Goal: Information Seeking & Learning: Learn about a topic

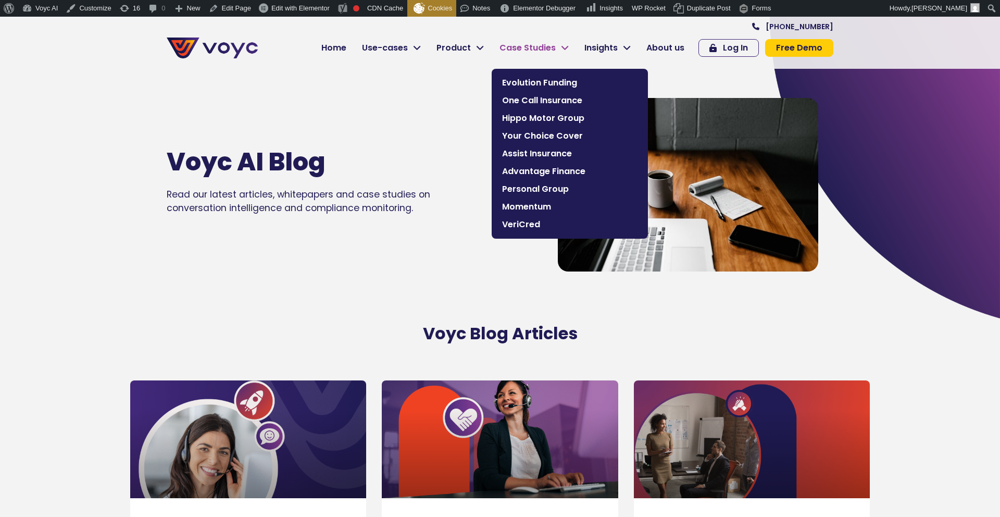
click at [513, 46] on span "Case Studies" at bounding box center [527, 48] width 56 height 12
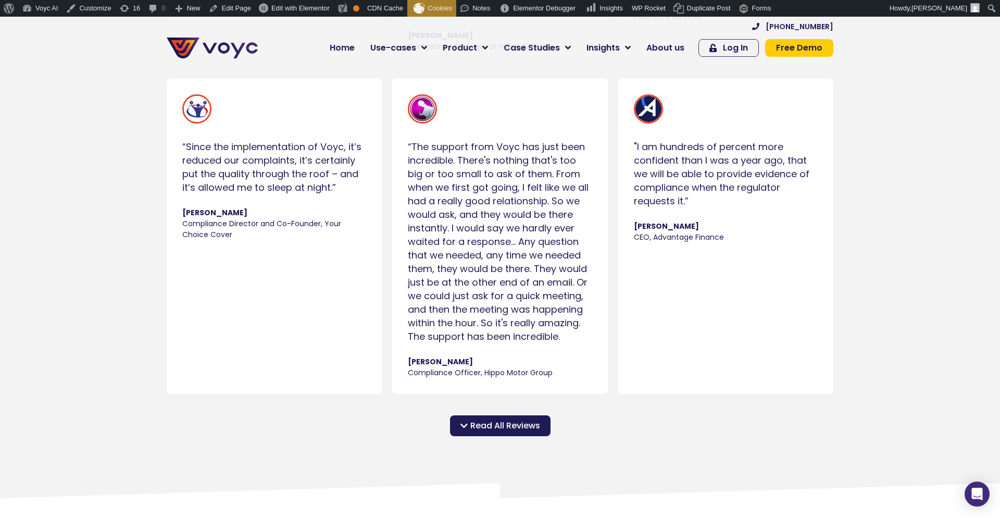
scroll to position [1126, 0]
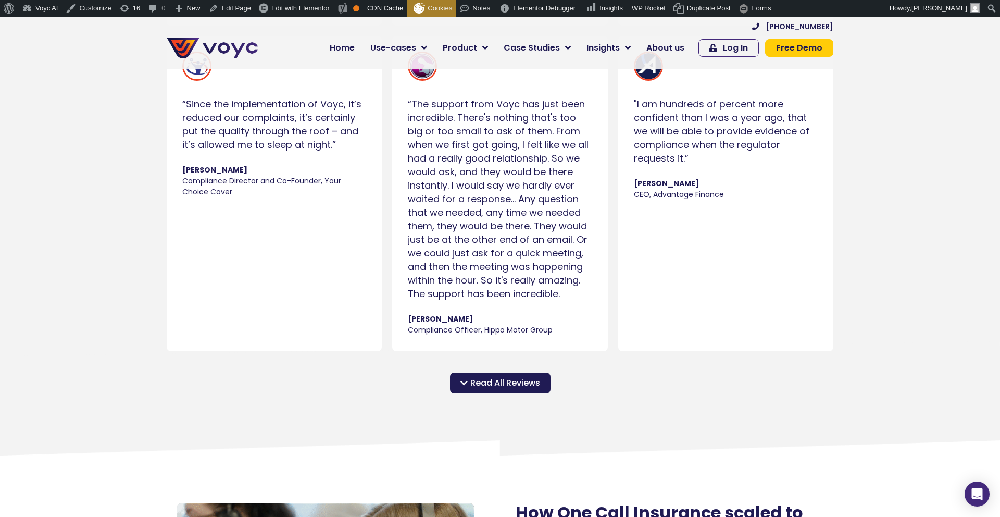
click at [480, 383] on span "Read All Reviews" at bounding box center [505, 383] width 70 height 12
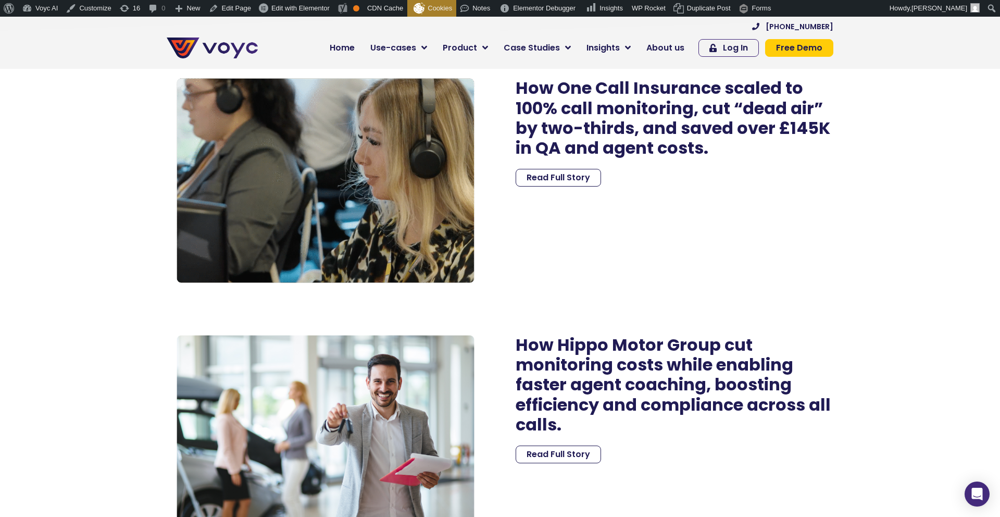
scroll to position [4046, 0]
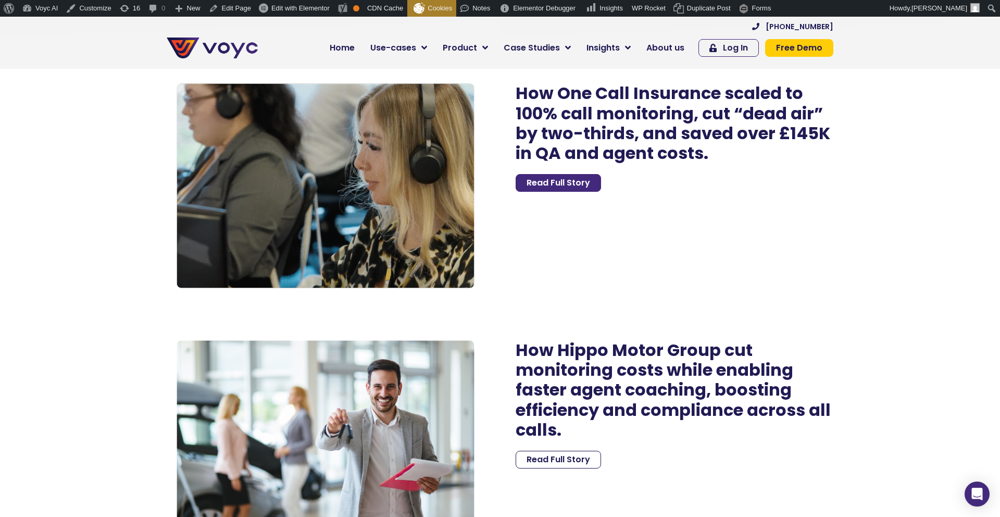
click at [568, 183] on span "Read Full Story" at bounding box center [558, 183] width 64 height 8
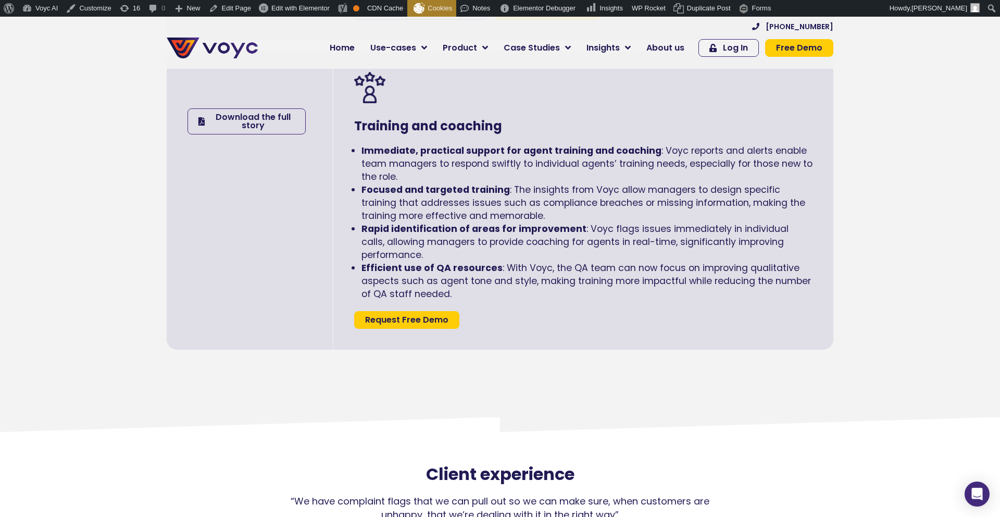
scroll to position [1936, 0]
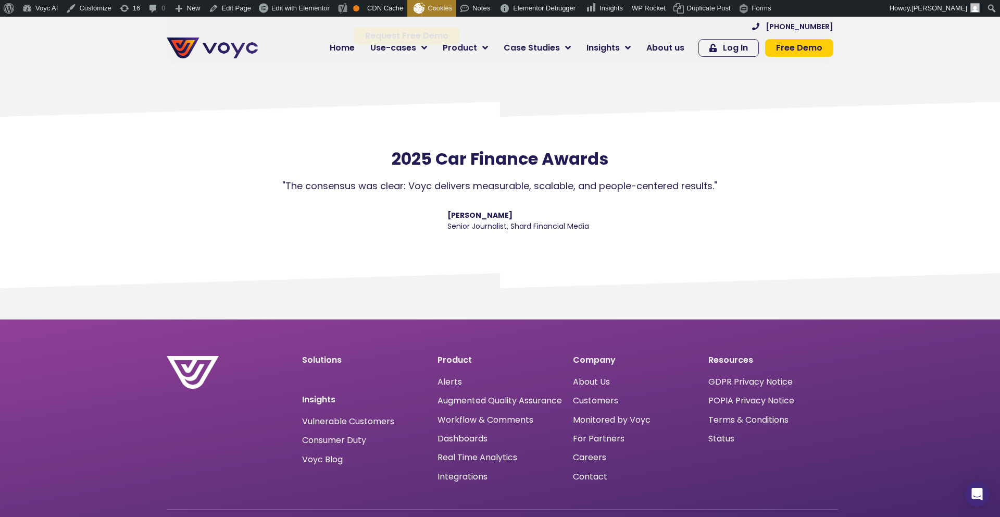
scroll to position [2621, 0]
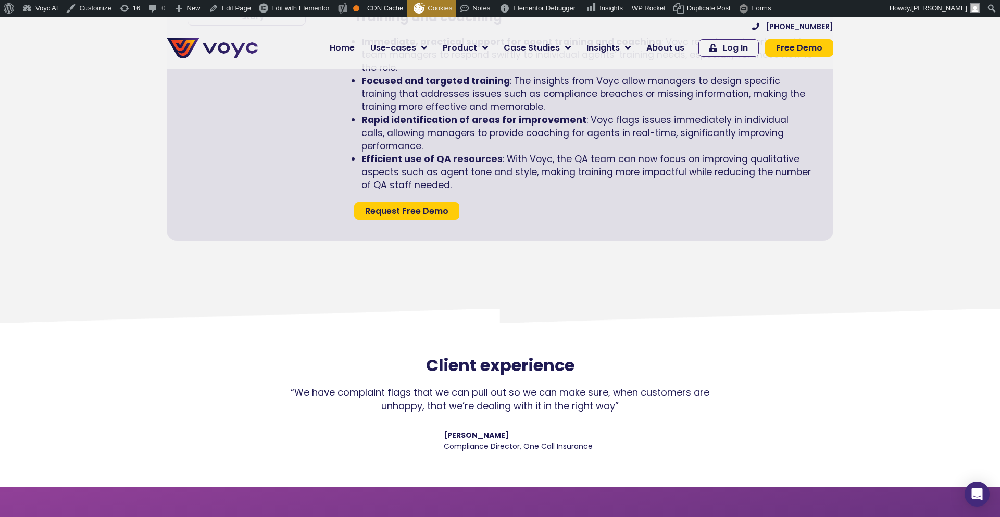
scroll to position [2181, 0]
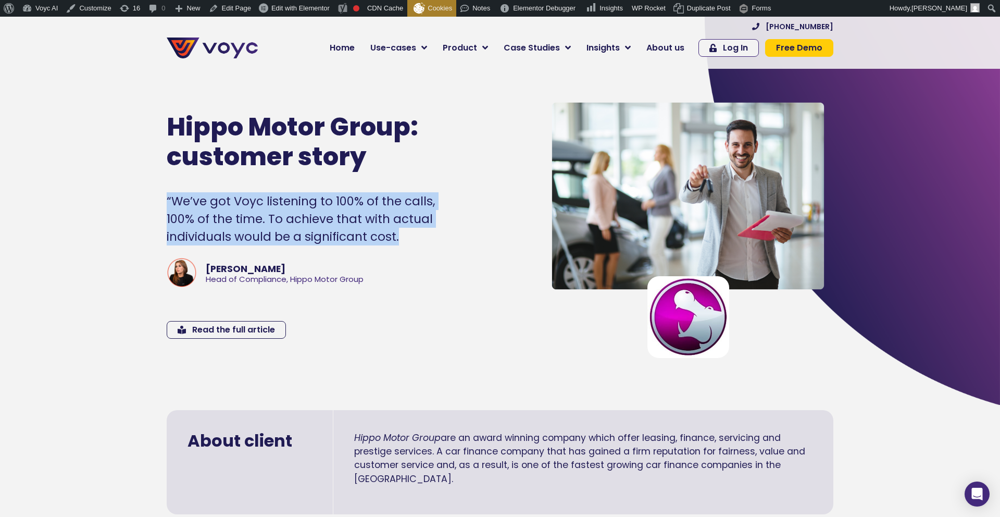
drag, startPoint x: 157, startPoint y: 191, endPoint x: 404, endPoint y: 240, distance: 251.7
click at [404, 240] on section "Hippo Motor Group: customer story “We’ve got Voyc listening to 100% of the call…" at bounding box center [500, 210] width 1000 height 390
copy div "“We’ve got Voyc listening to 100% of the calls, 100% of the time. To achieve th…"
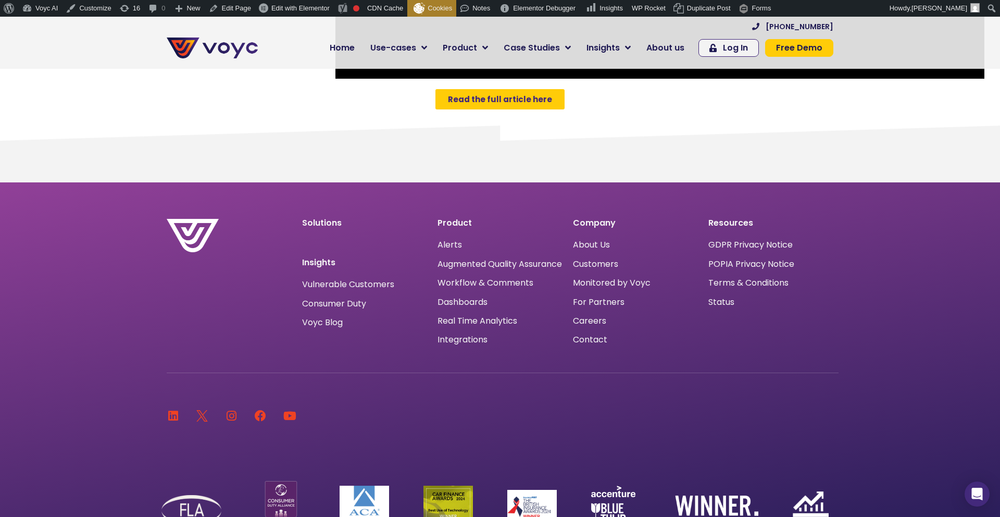
scroll to position [915, 0]
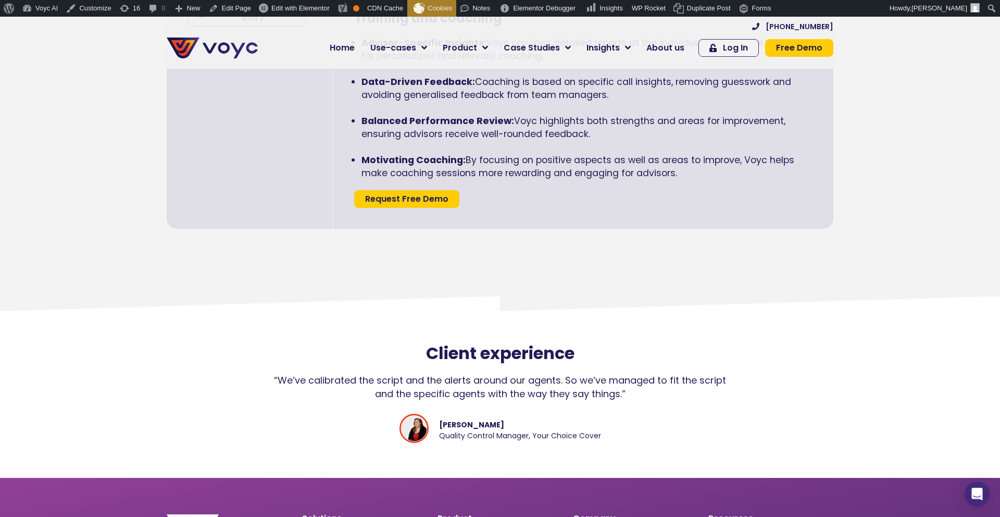
scroll to position [2678, 0]
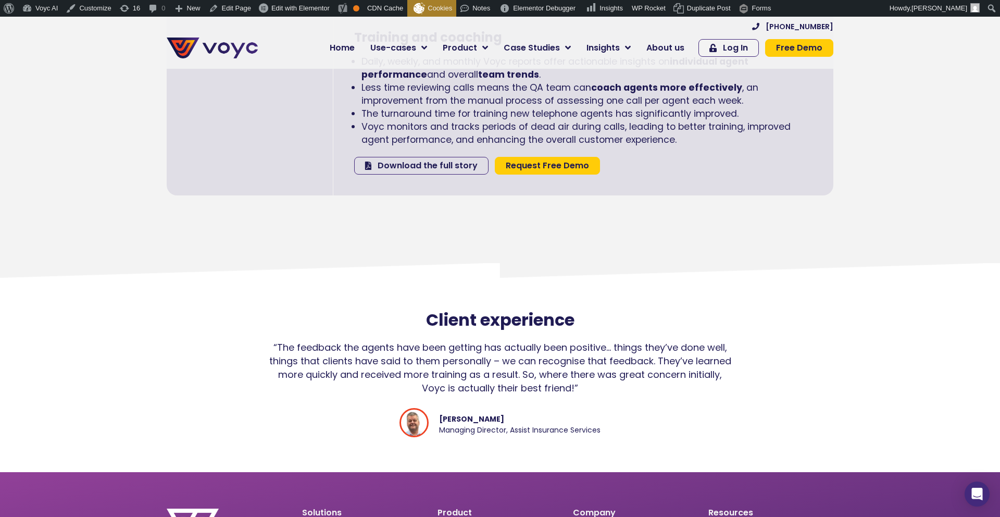
scroll to position [2355, 0]
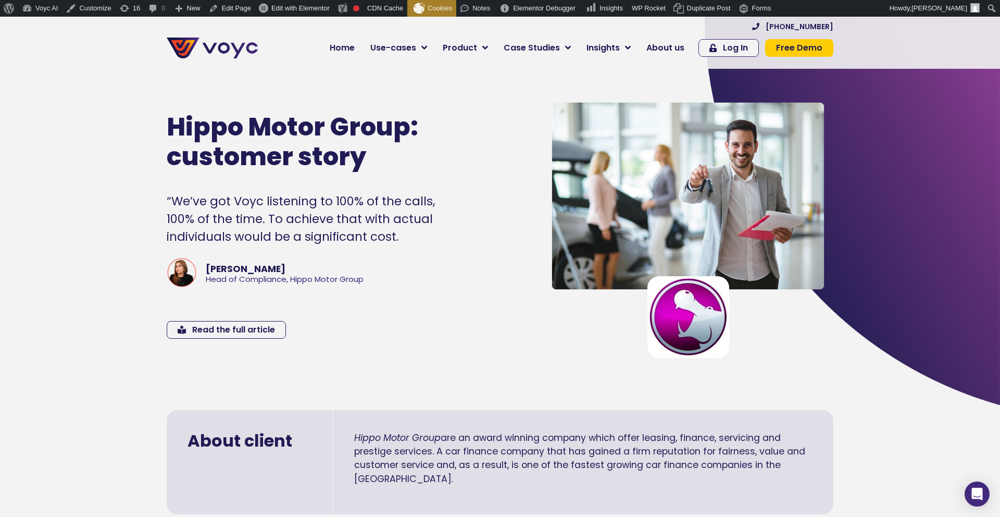
drag, startPoint x: 207, startPoint y: 279, endPoint x: 205, endPoint y: 267, distance: 12.1
click at [207, 277] on div "Head of Compliance, Hippo Motor Group" at bounding box center [285, 279] width 158 height 8
drag, startPoint x: 227, startPoint y: 269, endPoint x: 388, endPoint y: 285, distance: 162.3
click at [388, 285] on div "Lianna Akbar Head of Compliance, Hippo Motor Group" at bounding box center [316, 273] width 298 height 35
drag, startPoint x: 312, startPoint y: 275, endPoint x: 205, endPoint y: 263, distance: 107.9
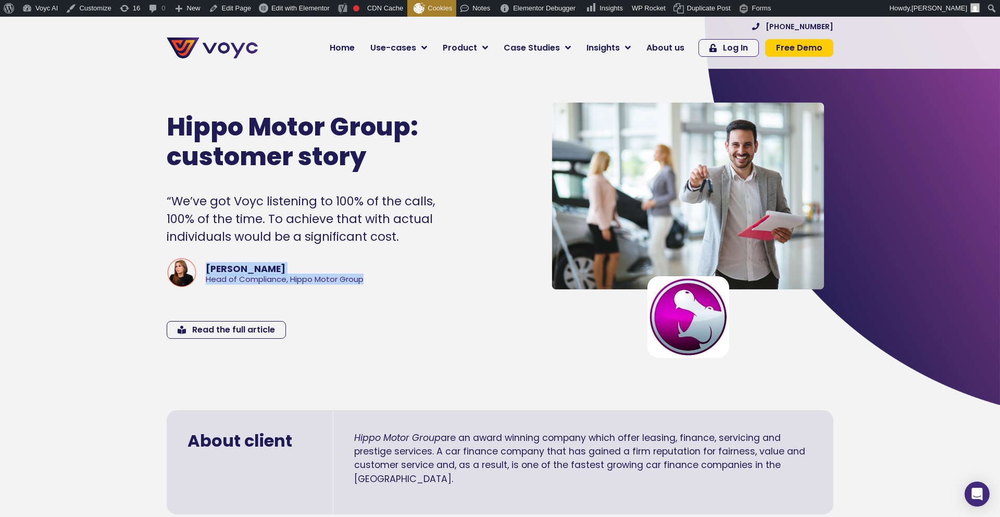
click at [205, 263] on div "Lianna Akbar Head of Compliance, Hippo Motor Group" at bounding box center [316, 273] width 298 height 35
copy div "Lianna Akbar Head of Compliance, Hippo Motor Group"
click at [388, 230] on div "“We’ve got Voyc listening to 100% of the calls, 100% of the time. To achieve th…" at bounding box center [316, 219] width 298 height 54
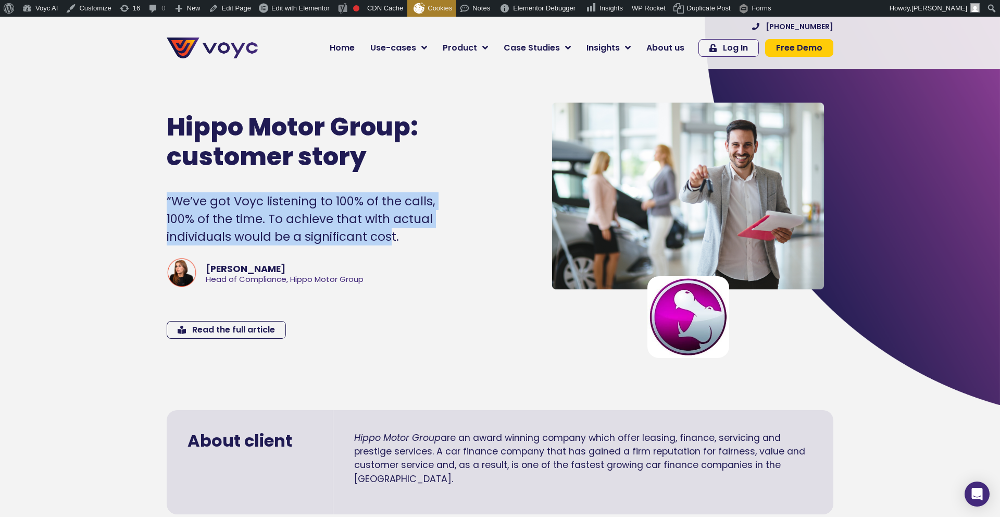
drag, startPoint x: 266, startPoint y: 218, endPoint x: 156, endPoint y: 200, distance: 111.3
click at [156, 200] on section "Hippo Motor Group: customer story “We’ve got Voyc listening to 100% of the call…" at bounding box center [500, 210] width 1000 height 390
copy div "“We’ve got Voyc listening to 100% of the calls, 100% of the time. To achieve th…"
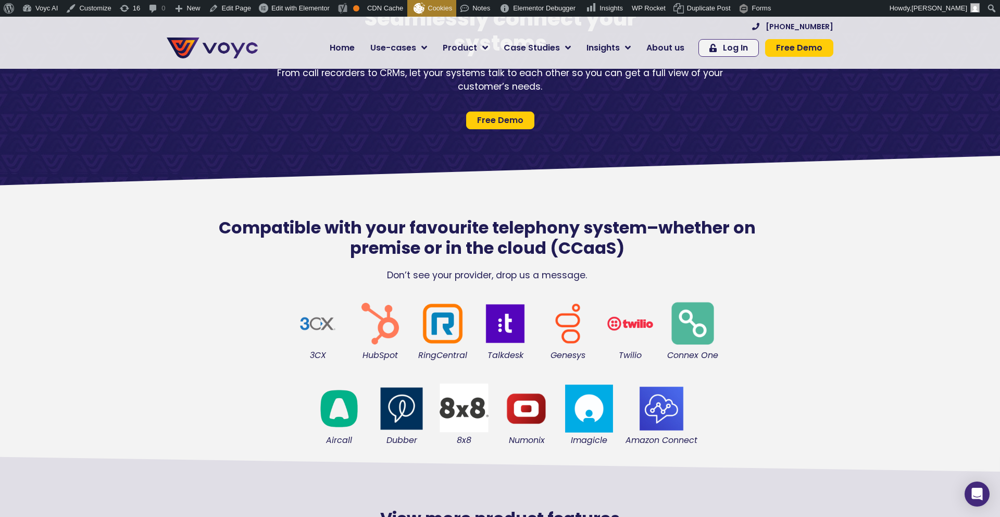
scroll to position [178, 0]
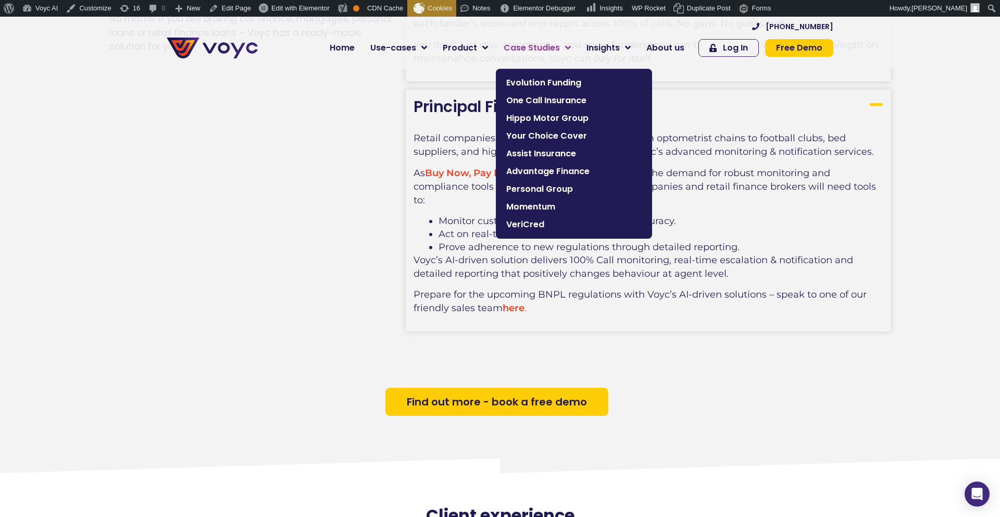
click at [541, 47] on span "Case Studies" at bounding box center [532, 48] width 56 height 12
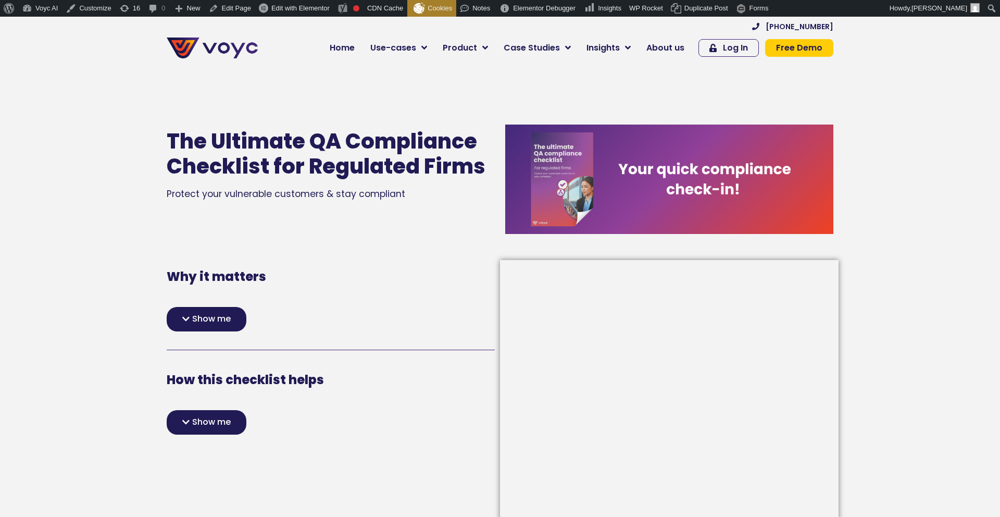
click at [203, 323] on span "Show me" at bounding box center [211, 319] width 39 height 8
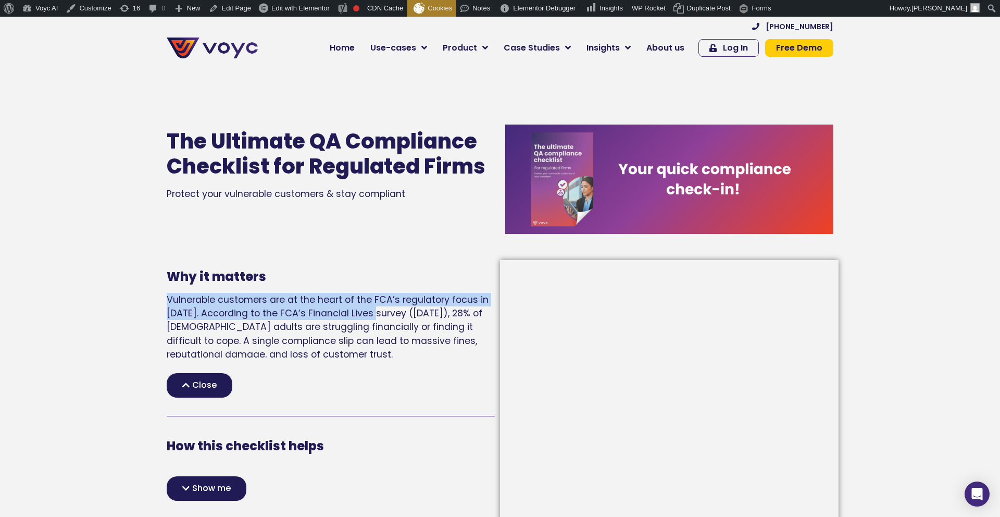
drag, startPoint x: 165, startPoint y: 296, endPoint x: 378, endPoint y: 313, distance: 213.7
click at [379, 313] on div "Why it matters Vulnerable customers are at the heart of the FCA’s regulatory fo…" at bounding box center [330, 505] width 338 height 490
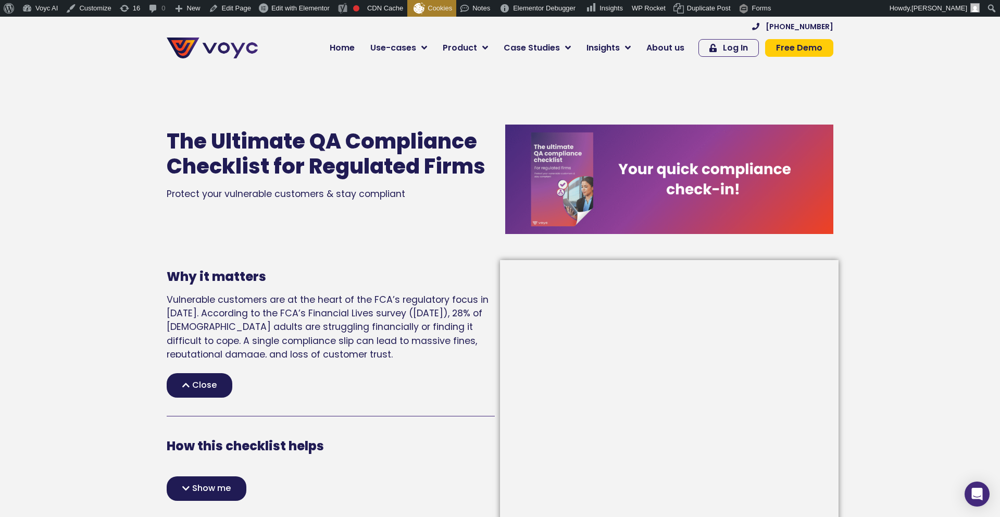
click at [262, 328] on span "Vulnerable customers are at the heart of the FCA’s regulatory focus in 2025. Ac…" at bounding box center [328, 327] width 322 height 68
click at [196, 381] on span "Close" at bounding box center [204, 385] width 24 height 8
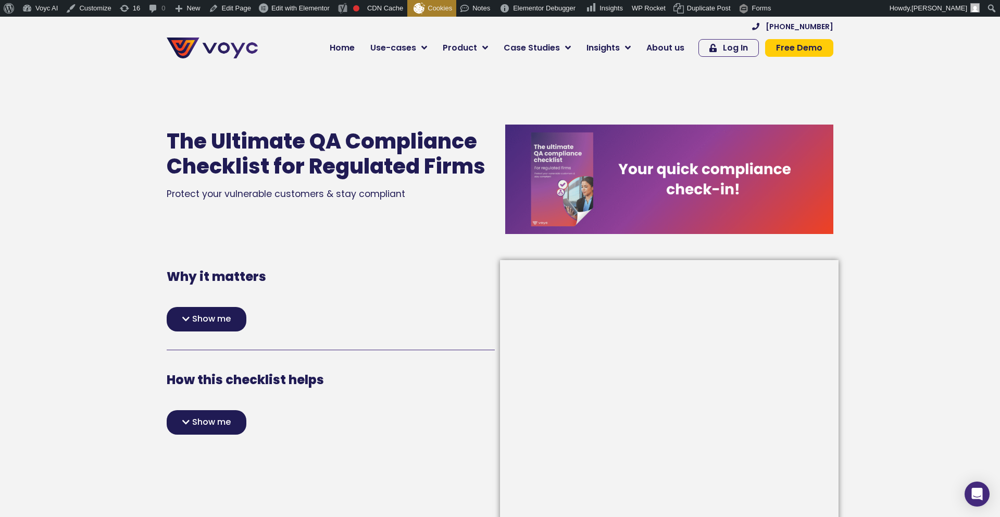
drag, startPoint x: 202, startPoint y: 425, endPoint x: 260, endPoint y: 397, distance: 65.0
click at [203, 425] on span "Show me" at bounding box center [211, 422] width 39 height 8
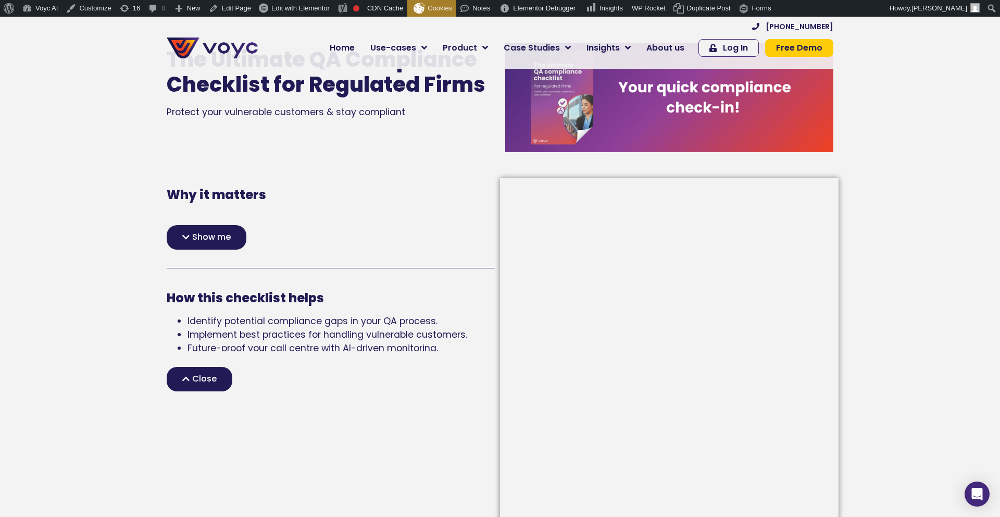
scroll to position [97, 0]
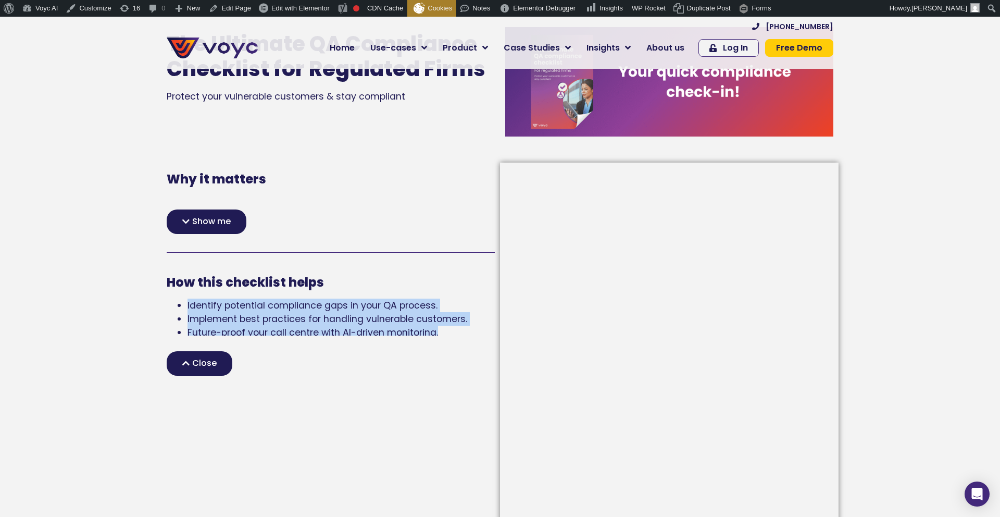
drag, startPoint x: 443, startPoint y: 334, endPoint x: 184, endPoint y: 302, distance: 260.8
click at [184, 302] on ul "Identify potential compliance gaps in your QA process. Implement best practices…" at bounding box center [331, 318] width 328 height 41
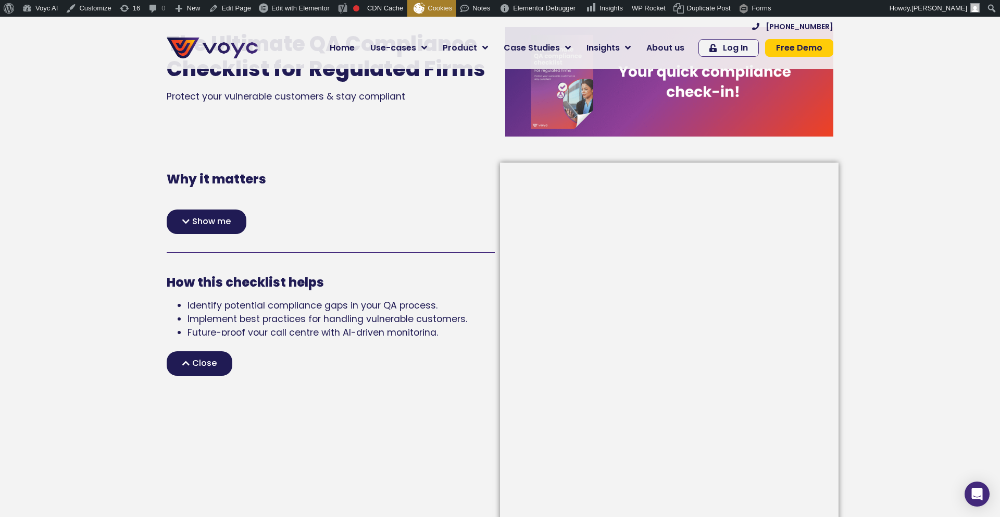
click at [367, 190] on div "Why it matters Vulnerable customers are at the heart of the FCA’s regulatory fo…" at bounding box center [331, 218] width 328 height 92
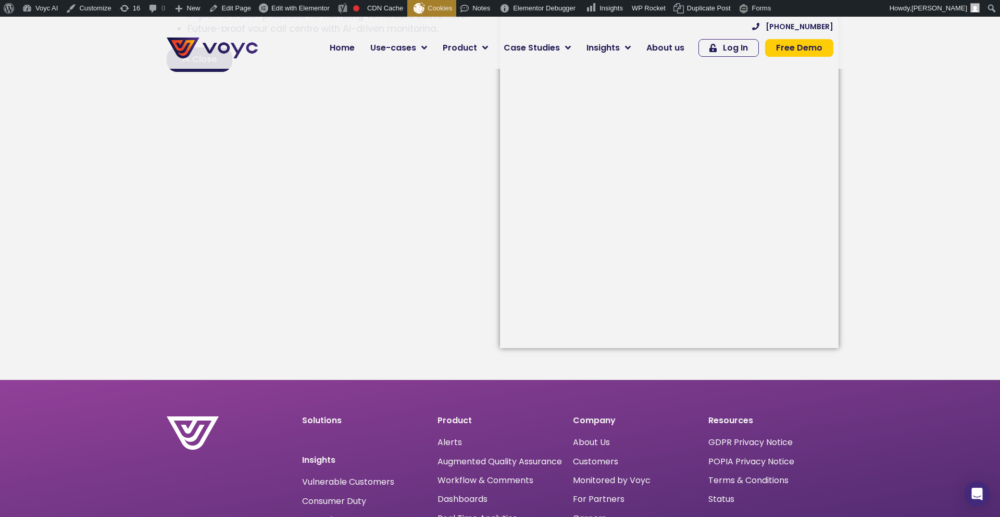
scroll to position [0, 0]
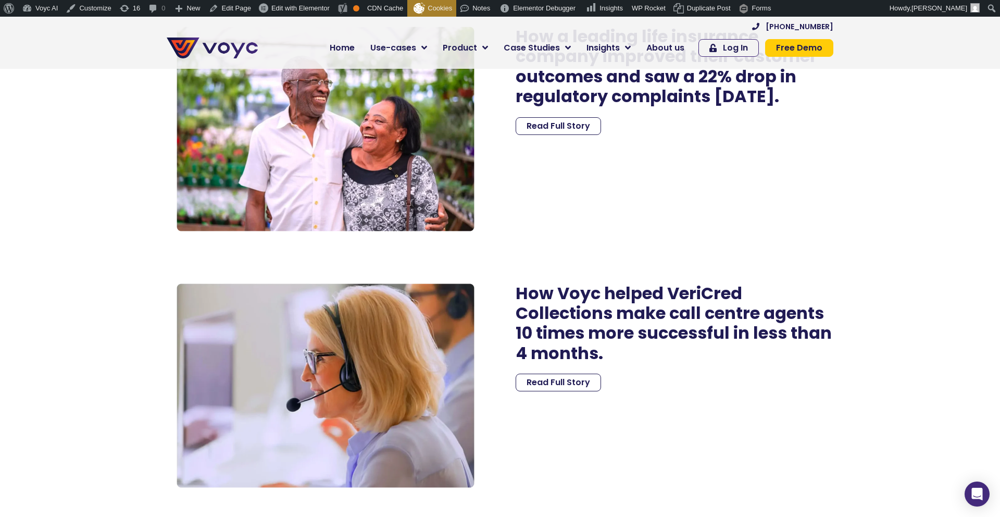
scroll to position [3360, 0]
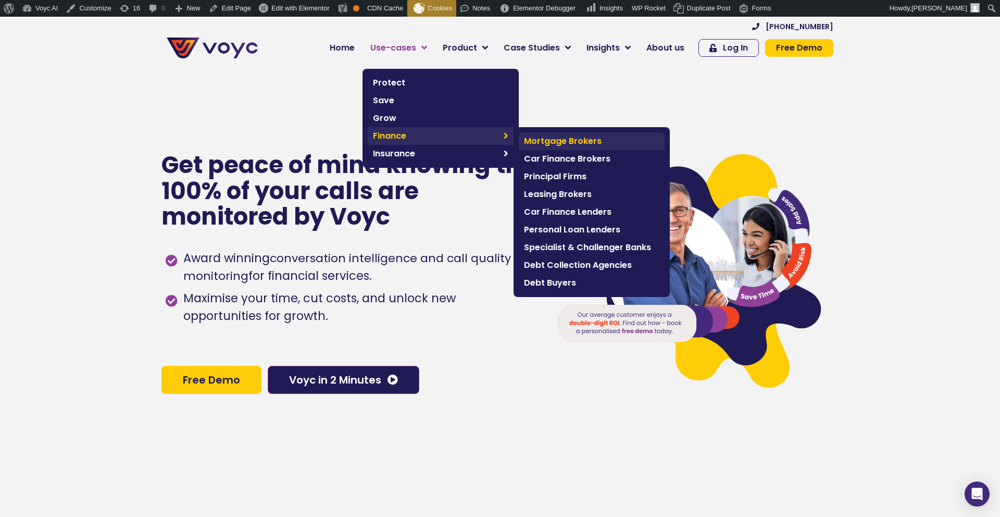
click at [584, 139] on span "Mortgage Brokers" at bounding box center [591, 141] width 135 height 12
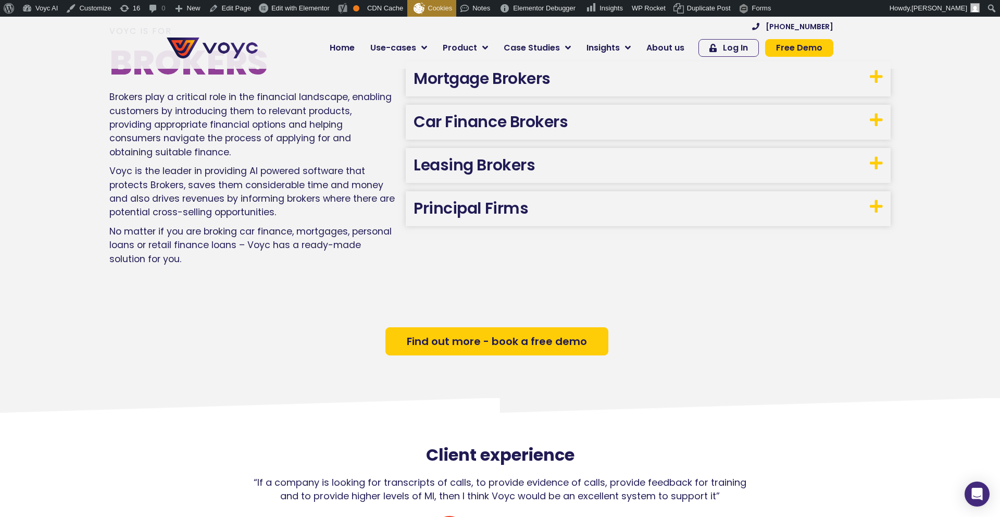
click at [456, 127] on link "Car Finance Brokers" at bounding box center [490, 121] width 154 height 22
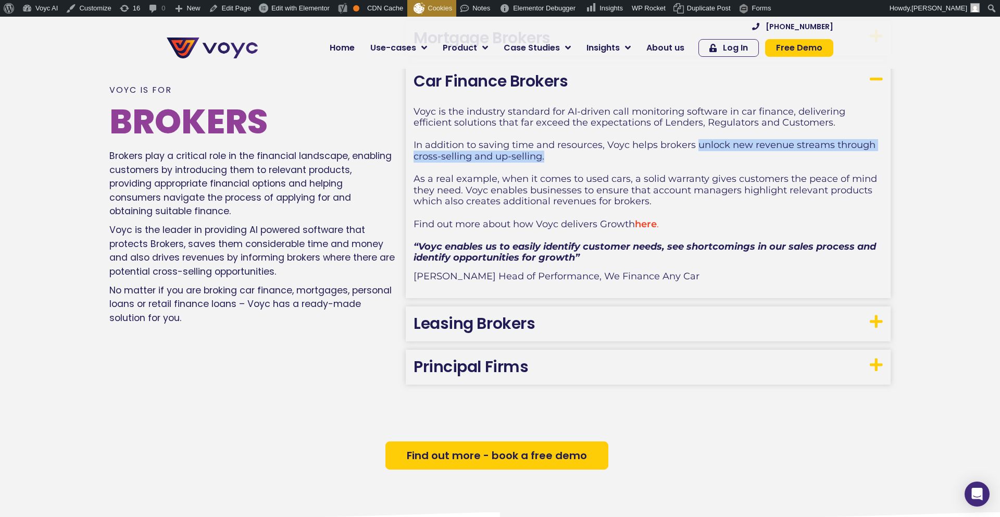
scroll to position [721, 0]
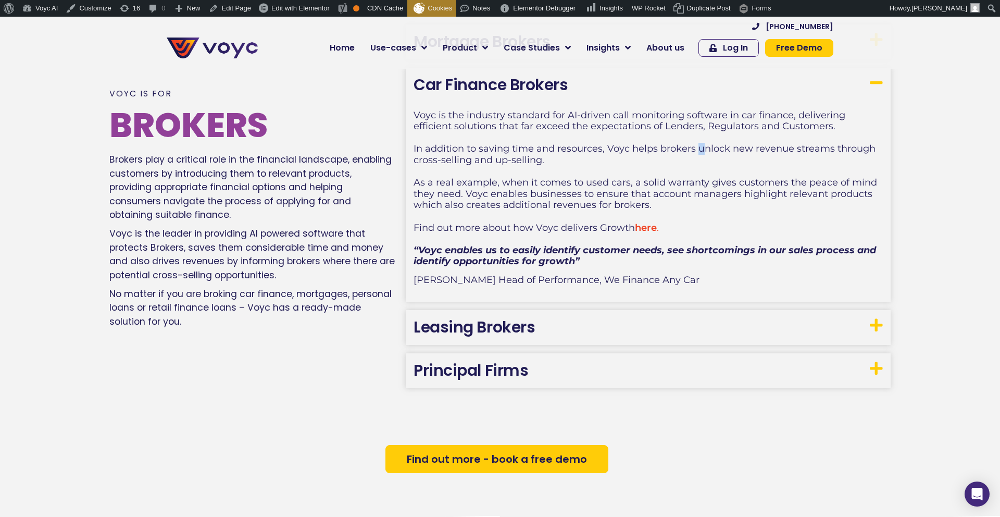
drag, startPoint x: 696, startPoint y: 143, endPoint x: 705, endPoint y: 153, distance: 13.3
click at [705, 153] on span "In addition to saving time and resources, Voyc helps brokers unlock new revenue…" at bounding box center [644, 154] width 462 height 23
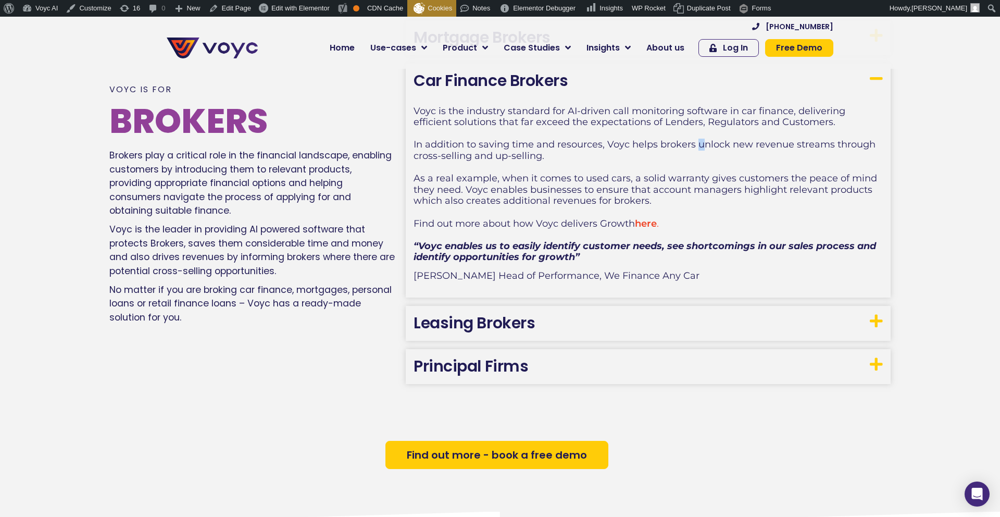
click at [705, 153] on div "In addition to saving time and resources, Voyc helps brokers unlock new revenue…" at bounding box center [647, 150] width 469 height 22
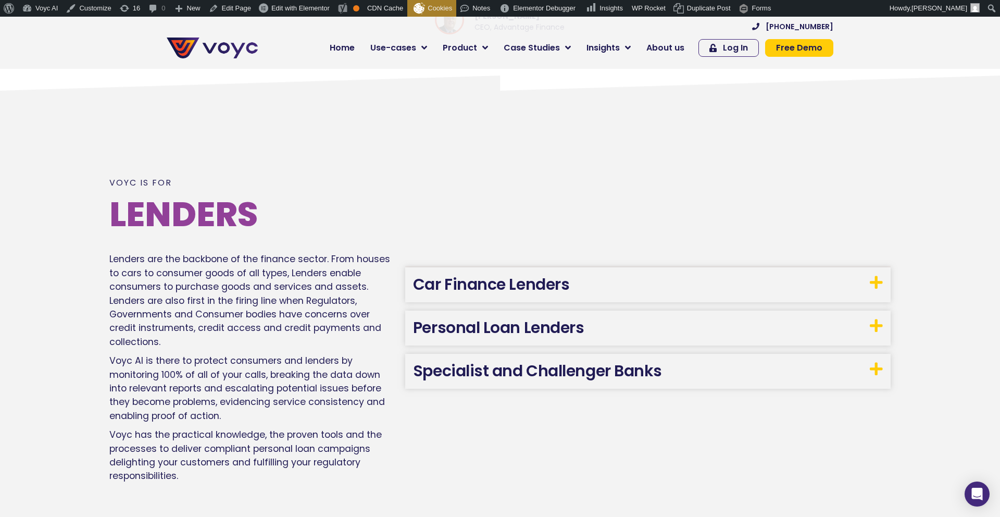
scroll to position [1450, 0]
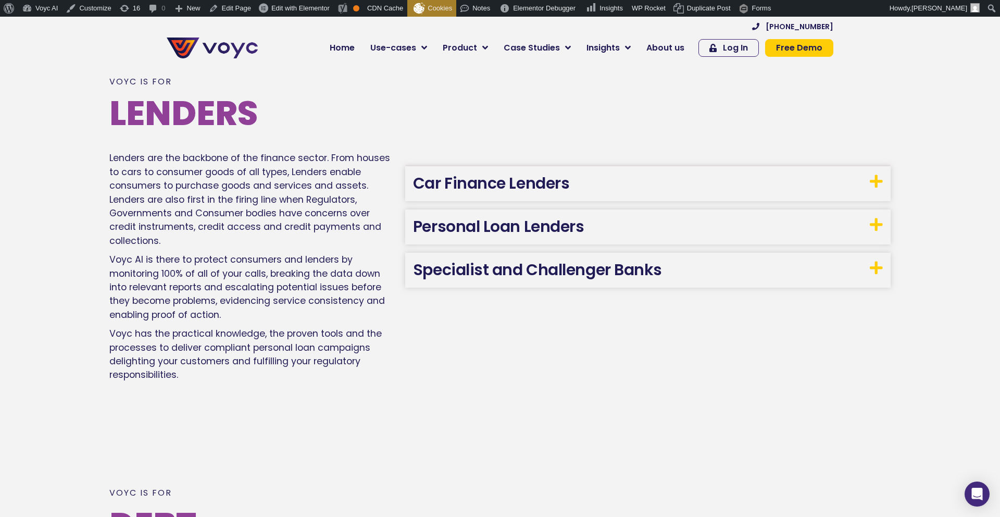
click at [520, 190] on link "Car Finance Lenders" at bounding box center [491, 183] width 156 height 22
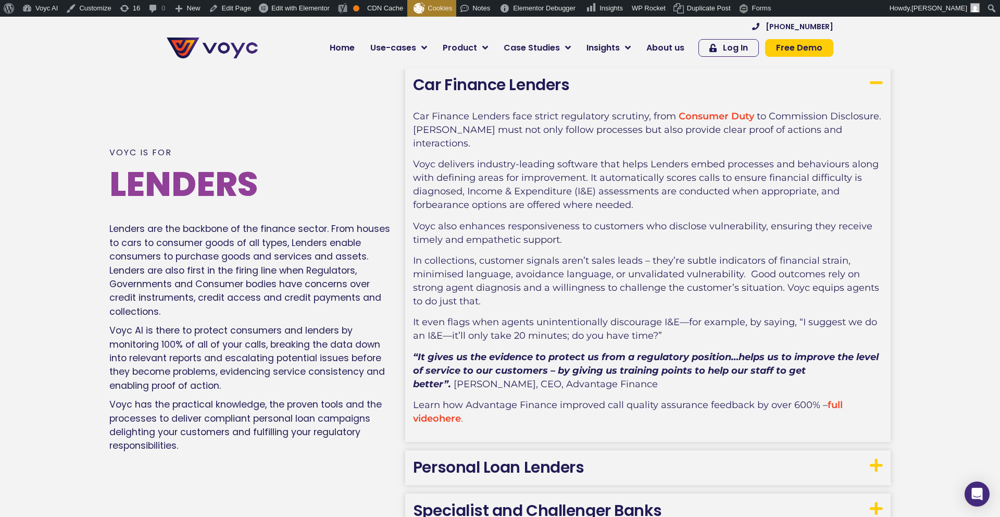
scroll to position [1449, 0]
